Goal: Find specific page/section: Find specific page/section

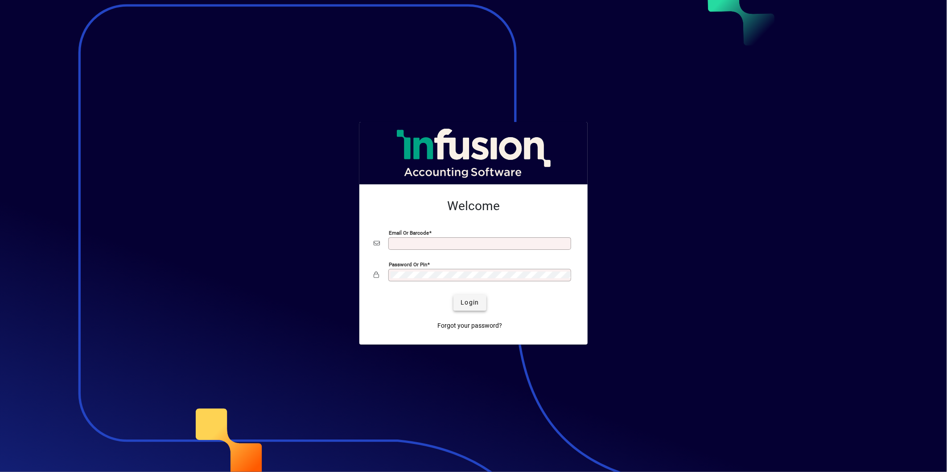
type input "**********"
click at [478, 302] on button "Login" at bounding box center [469, 303] width 33 height 16
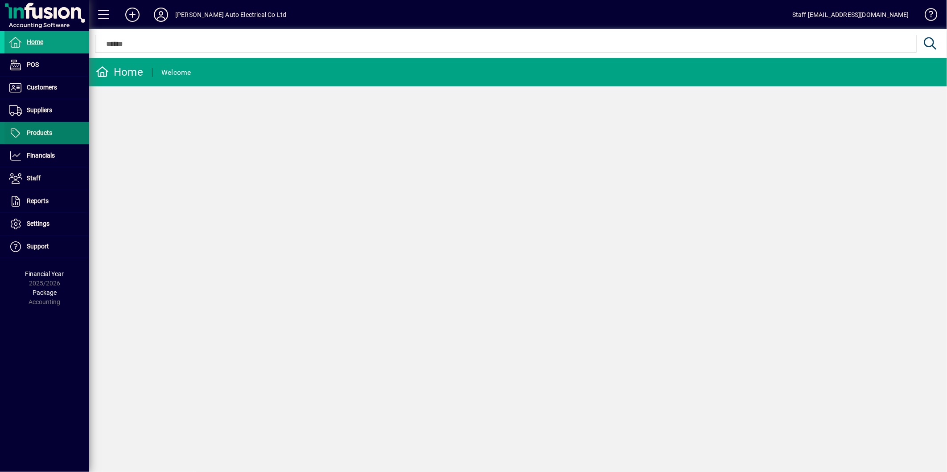
click at [42, 135] on span "Products" at bounding box center [39, 132] width 25 height 7
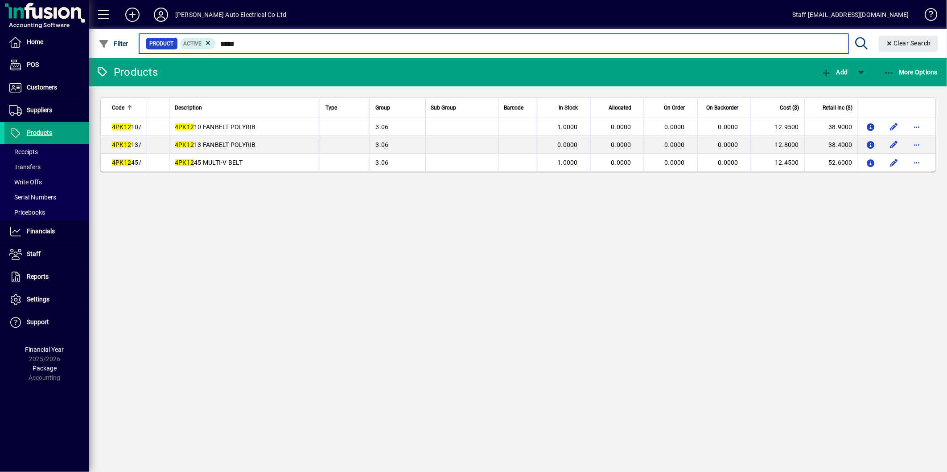
type input "*****"
